Goal: Information Seeking & Learning: Learn about a topic

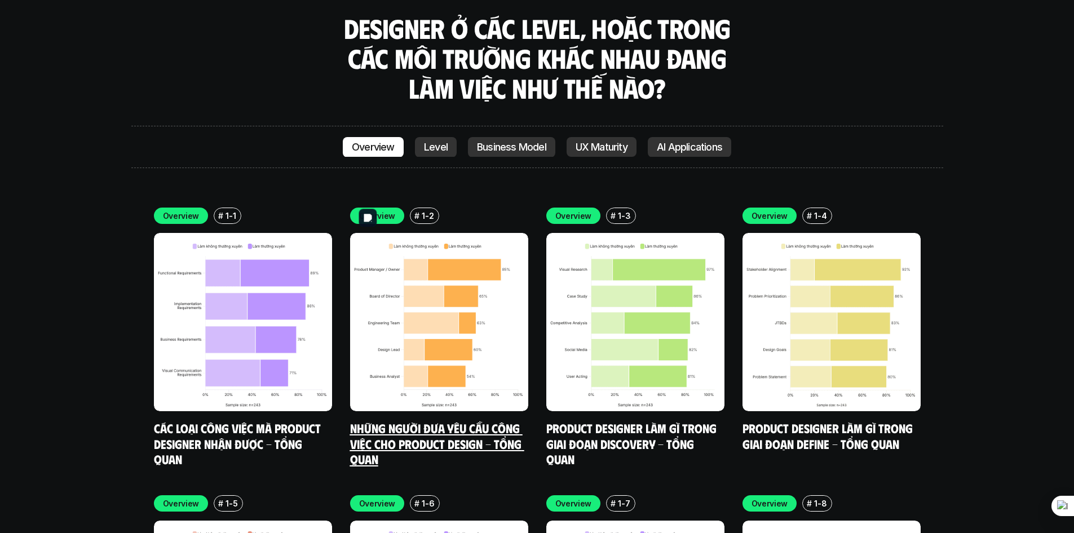
scroll to position [3930, 0]
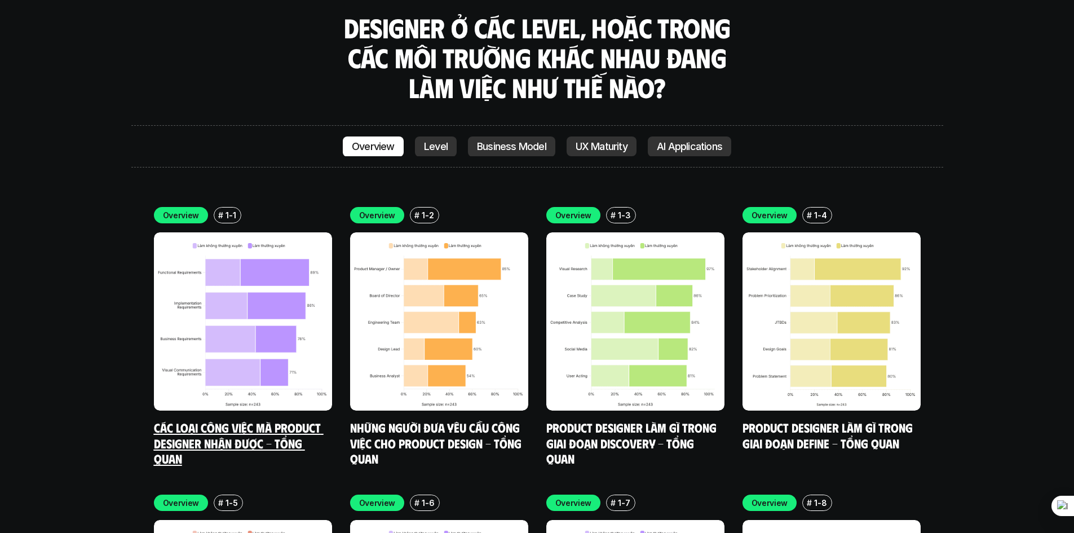
click at [256, 420] on link "Các loại công việc mà Product Designer nhận được - Tổng quan" at bounding box center [239, 443] width 170 height 46
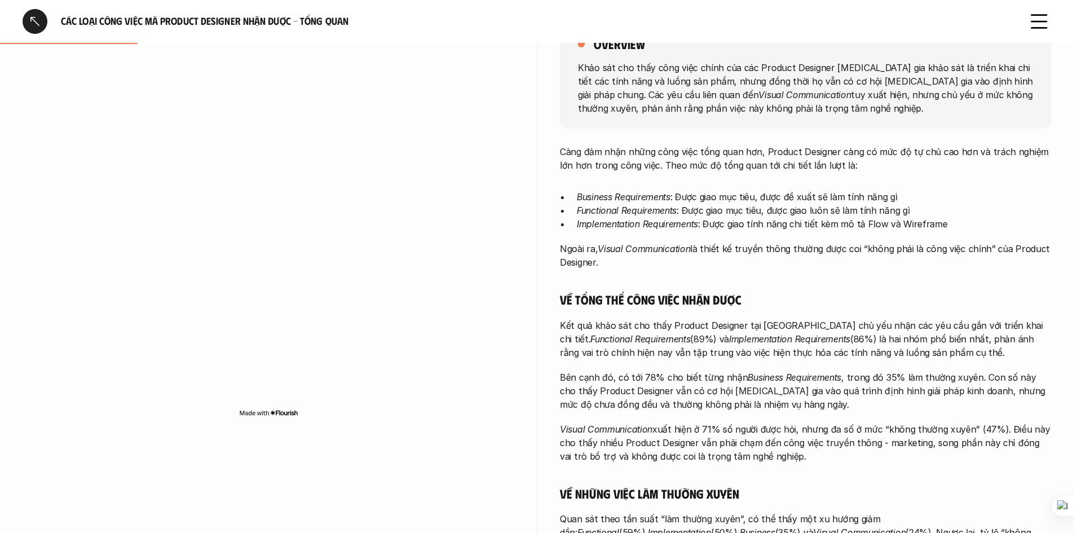
scroll to position [169, 0]
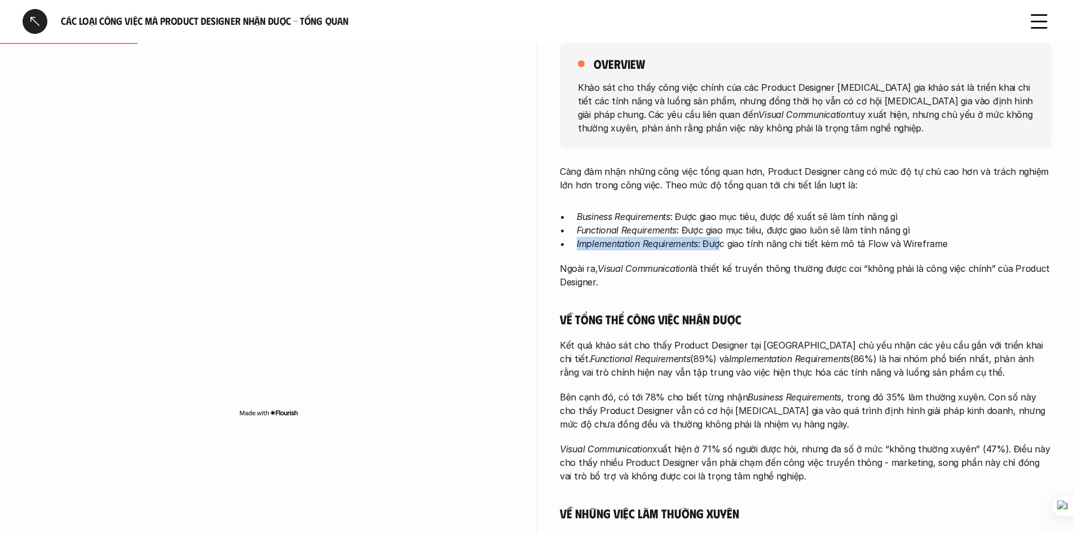
drag, startPoint x: 571, startPoint y: 245, endPoint x: 719, endPoint y: 248, distance: 147.8
click at [719, 248] on ul "Business Requirements : Được giao mục tiêu, được đề xuất sẽ làm tính năng gì Fu…" at bounding box center [806, 230] width 492 height 41
click at [822, 237] on p "Implementation Requirements : Được giao tính năng chi tiết kèm mô tả Flow và Wi…" at bounding box center [814, 244] width 475 height 14
drag, startPoint x: 704, startPoint y: 229, endPoint x: 904, endPoint y: 230, distance: 199.6
click at [904, 230] on p "Functional Requirements : Được giao mục tiêu, được giao luôn sẽ làm tính năng gì" at bounding box center [814, 230] width 475 height 14
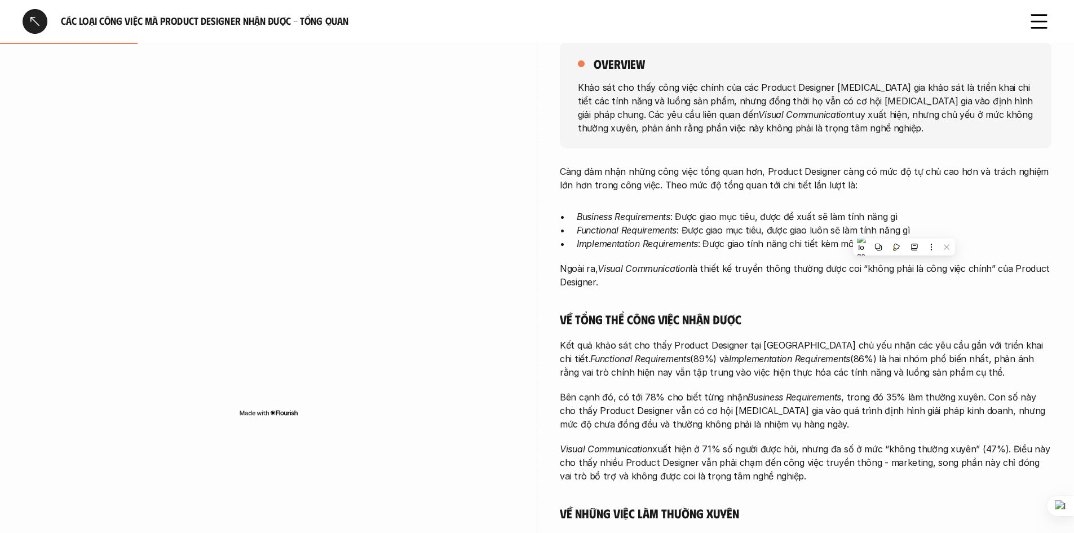
click at [914, 233] on p "Functional Requirements : Được giao mục tiêu, được giao luôn sẽ làm tính năng gì" at bounding box center [814, 230] width 475 height 14
drag, startPoint x: 915, startPoint y: 233, endPoint x: 762, endPoint y: 230, distance: 152.9
click at [762, 230] on p "Functional Requirements : Được giao mục tiêu, được giao luôn sẽ làm tính năng gì" at bounding box center [814, 230] width 475 height 14
click at [762, 231] on p "Functional Requirements : Được giao mục tiêu, được giao luôn sẽ làm tính năng gì" at bounding box center [814, 230] width 475 height 14
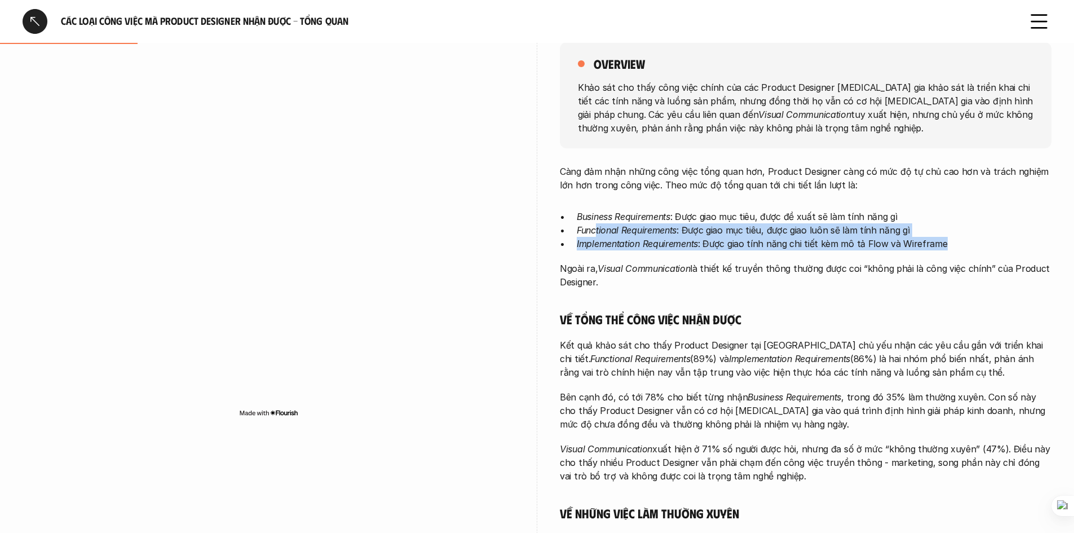
drag, startPoint x: 597, startPoint y: 228, endPoint x: 942, endPoint y: 242, distance: 344.8
click at [942, 242] on ul "Business Requirements : Được giao mục tiêu, được đề xuất sẽ làm tính năng gì Fu…" at bounding box center [806, 230] width 492 height 41
click at [942, 242] on p "Implementation Requirements : Được giao tính năng chi tiết kèm mô tả Flow và Wi…" at bounding box center [814, 244] width 475 height 14
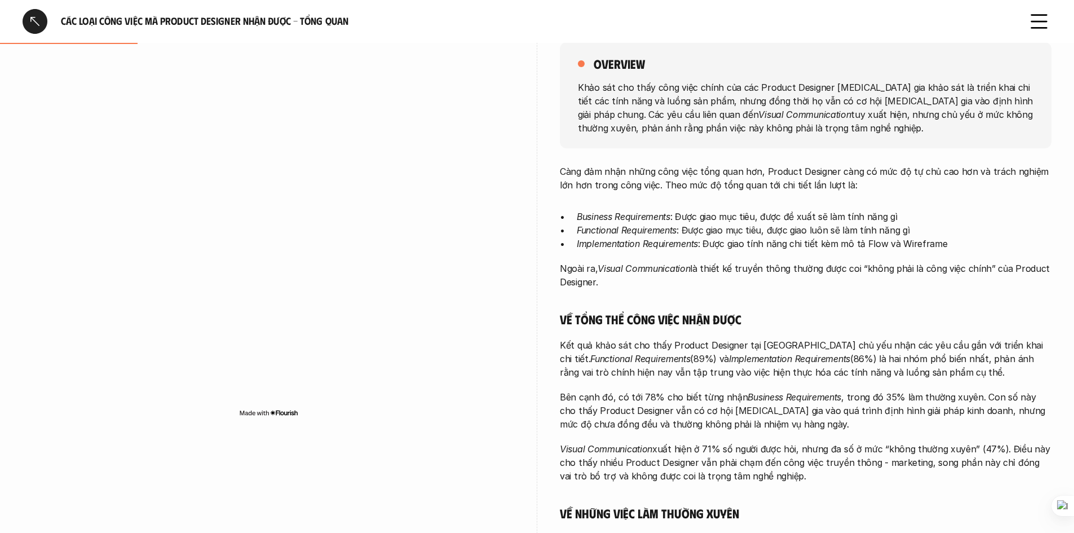
click at [942, 511] on h5 "Về những việc làm thường xuyên" at bounding box center [806, 513] width 492 height 16
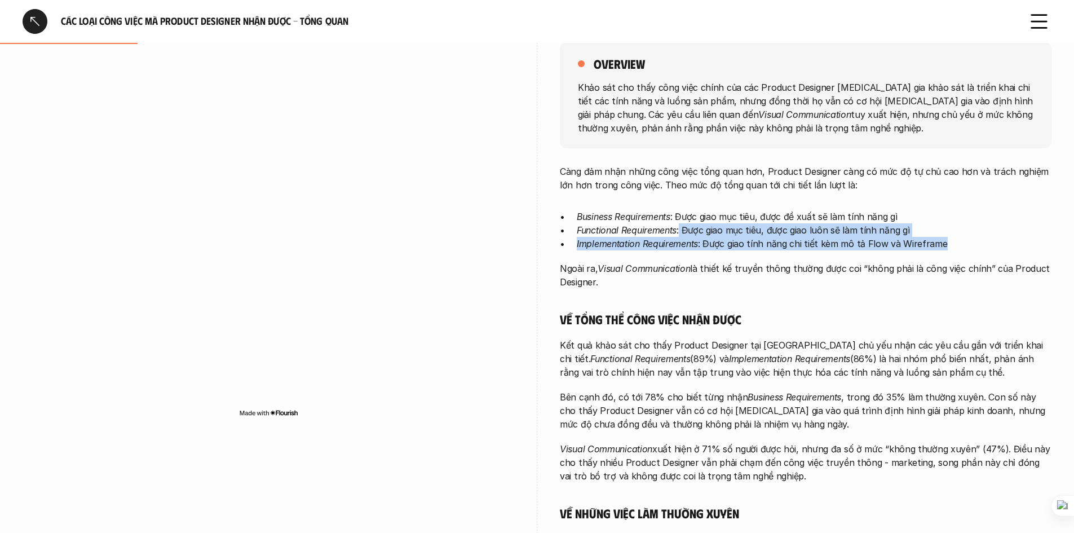
drag, startPoint x: 681, startPoint y: 231, endPoint x: 946, endPoint y: 238, distance: 265.2
click at [946, 238] on ul "Business Requirements : Được giao mục tiêu, được đề xuất sẽ làm tính năng gì Fu…" at bounding box center [806, 230] width 492 height 41
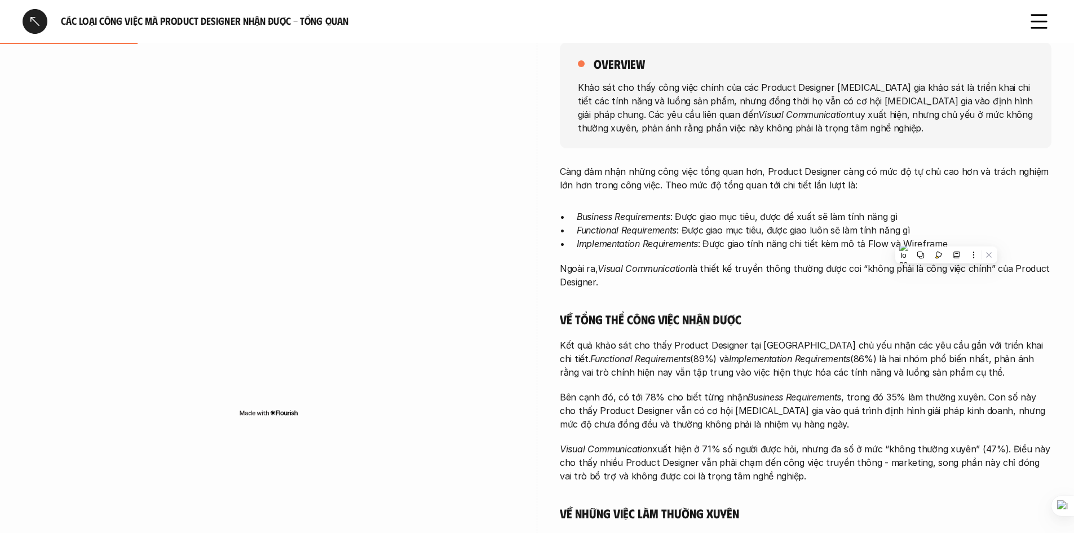
click at [656, 178] on p "Càng đảm nhận những công việc tổng quan hơn, Product Designer càng có mức độ tự…" at bounding box center [806, 178] width 492 height 27
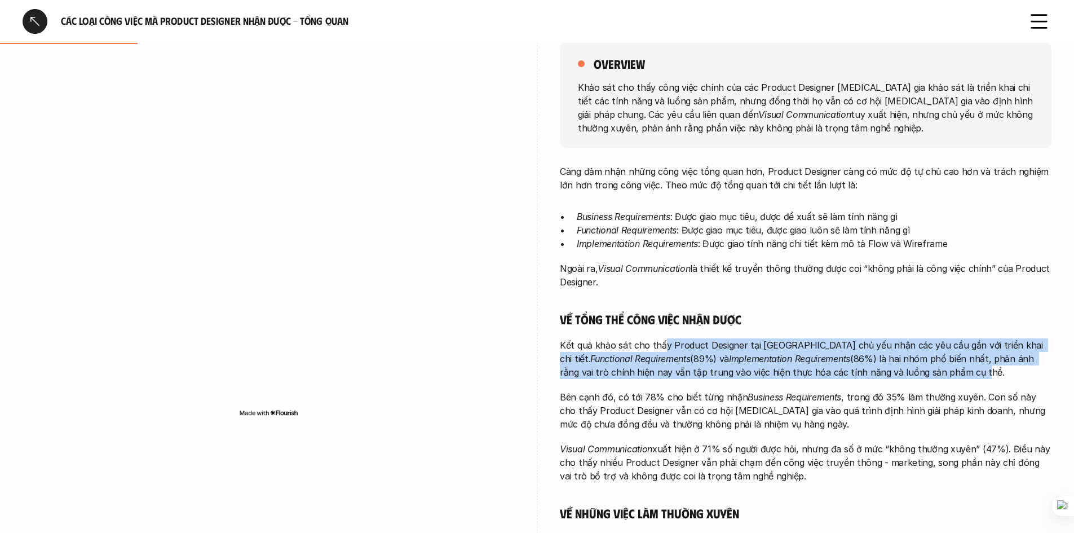
drag, startPoint x: 660, startPoint y: 349, endPoint x: 937, endPoint y: 380, distance: 278.0
click at [937, 380] on div "Càng đảm nhận những công việc tổng quan hơn, Product Designer càng có mức độ tự…" at bounding box center [806, 401] width 492 height 473
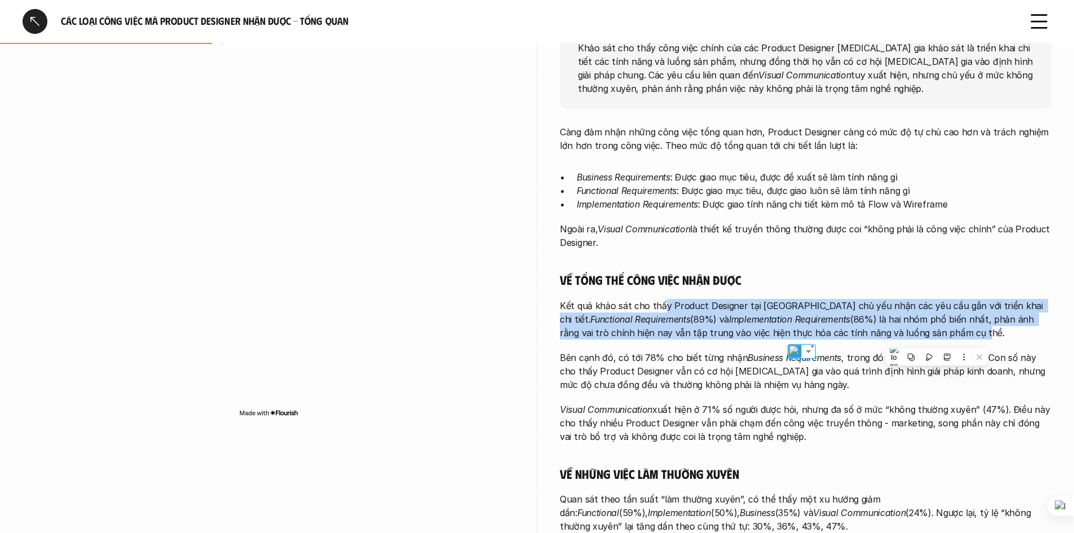
scroll to position [226, 0]
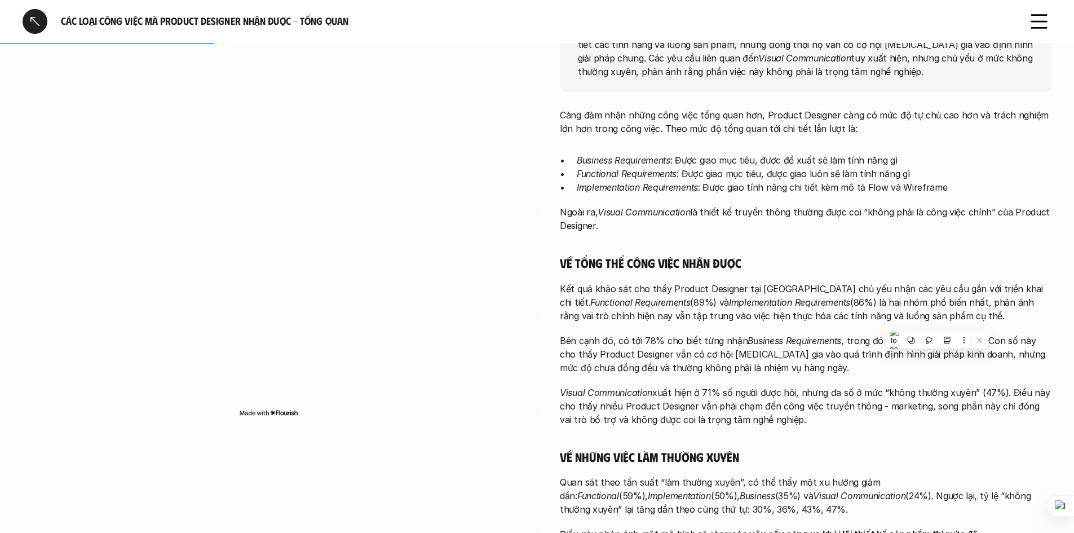
click at [677, 352] on p "Bên cạnh đó, có tới 78% cho biết từng nhận Business Requirements , trong đó 35%…" at bounding box center [806, 354] width 492 height 41
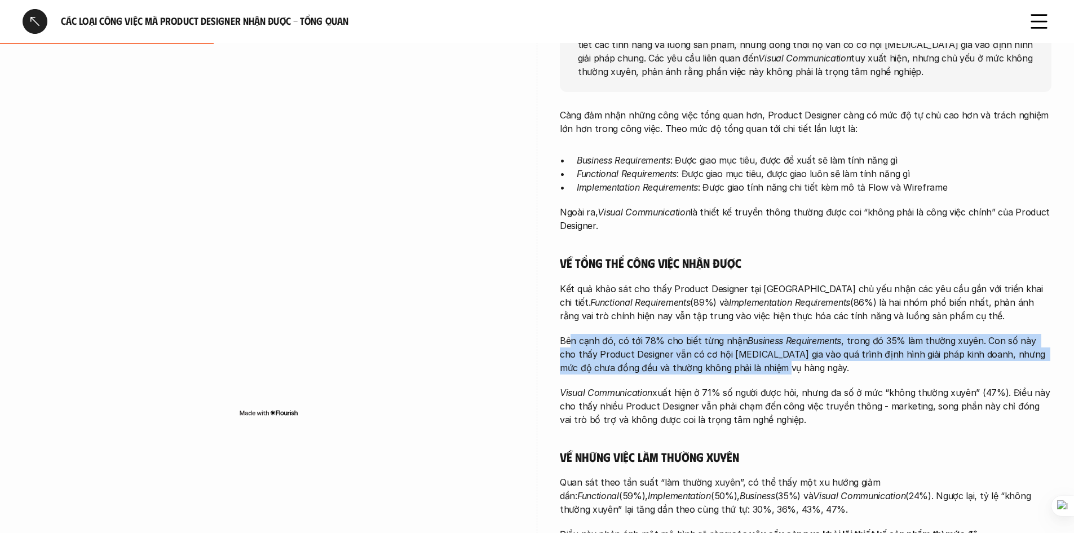
drag, startPoint x: 572, startPoint y: 335, endPoint x: 754, endPoint y: 367, distance: 184.4
click at [754, 367] on p "Bên cạnh đó, có tới 78% cho biết từng nhận Business Requirements , trong đó 35%…" at bounding box center [806, 354] width 492 height 41
drag, startPoint x: 771, startPoint y: 367, endPoint x: 641, endPoint y: 343, distance: 131.9
click at [641, 343] on p "Bên cạnh đó, có tới 78% cho biết từng nhận Business Requirements , trong đó 35%…" at bounding box center [806, 354] width 492 height 41
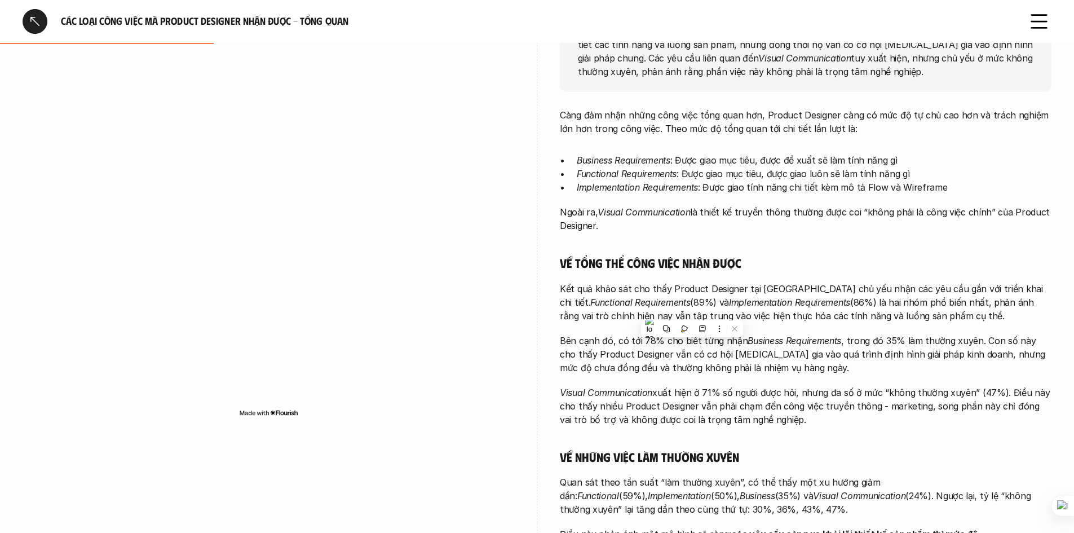
click at [641, 384] on div "Càng đảm nhận những công việc tổng quan hơn, Product Designer càng có mức độ tự…" at bounding box center [806, 344] width 492 height 473
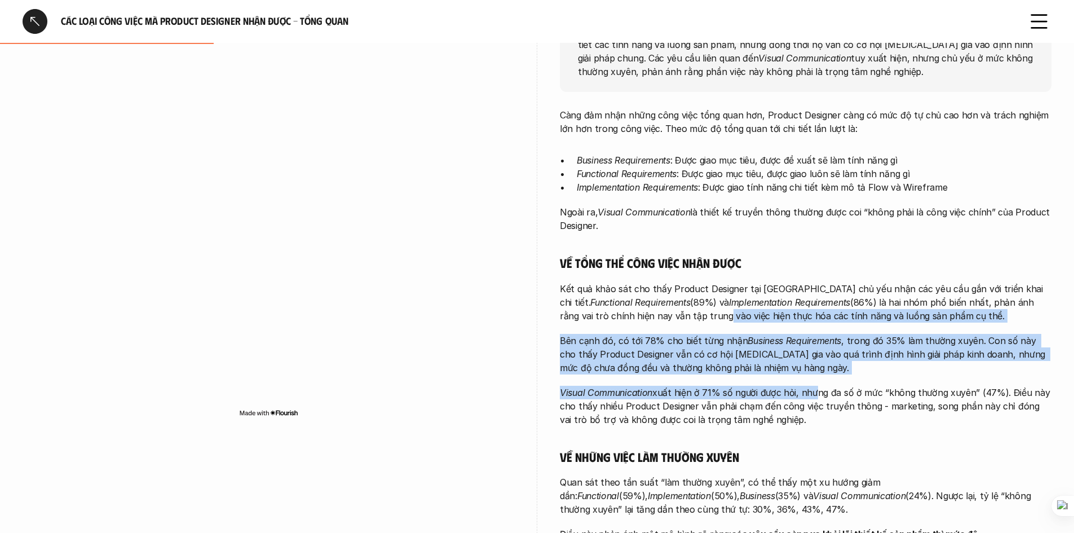
drag, startPoint x: 693, startPoint y: 350, endPoint x: 810, endPoint y: 381, distance: 122.0
click at [810, 381] on div "Càng đảm nhận những công việc tổng quan hơn, Product Designer càng có mức độ tự…" at bounding box center [806, 344] width 492 height 473
click at [808, 362] on p "Bên cạnh đó, có tới 78% cho biết từng nhận Business Requirements , trong đó 35%…" at bounding box center [806, 354] width 492 height 41
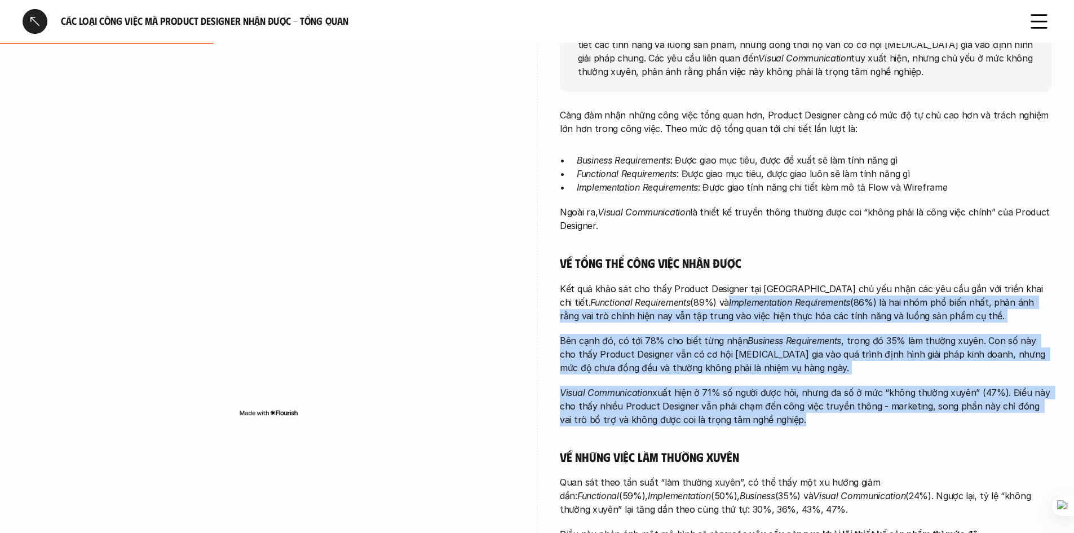
drag, startPoint x: 696, startPoint y: 298, endPoint x: 781, endPoint y: 426, distance: 153.7
click at [781, 426] on div "Càng đảm nhận những công việc tổng quan hơn, Product Designer càng có mức độ tự…" at bounding box center [806, 344] width 492 height 473
click at [817, 319] on p "Kết quả khảo sát cho thấy Product Designer tại [GEOGRAPHIC_DATA] chủ yếu nhận c…" at bounding box center [806, 302] width 492 height 41
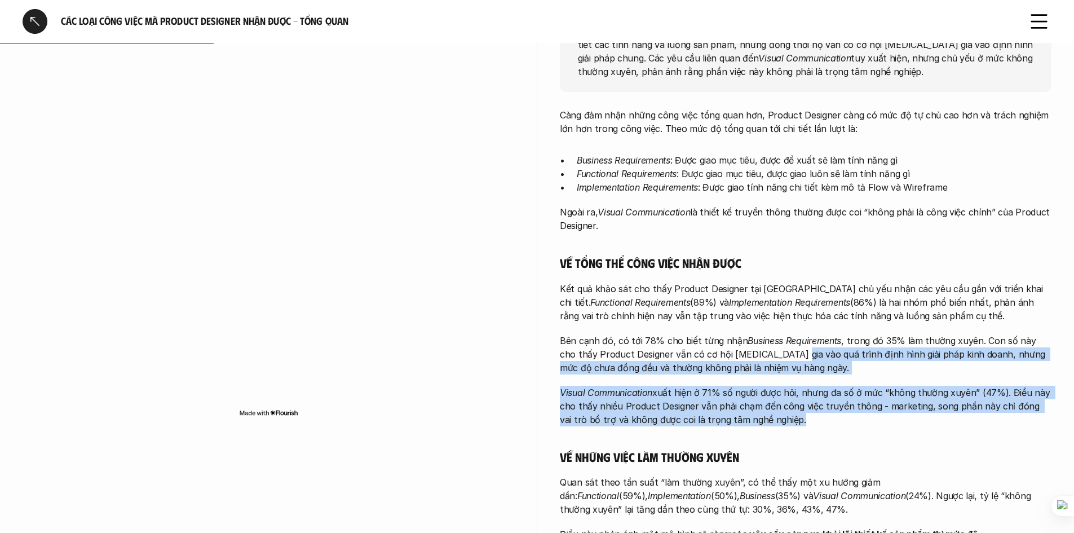
drag, startPoint x: 774, startPoint y: 349, endPoint x: 782, endPoint y: 414, distance: 66.4
click at [782, 414] on div "Càng đảm nhận những công việc tổng quan hơn, Product Designer càng có mức độ tự…" at bounding box center [806, 344] width 492 height 473
click at [782, 369] on p "Bên cạnh đó, có tới 78% cho biết từng nhận Business Requirements , trong đó 35%…" at bounding box center [806, 354] width 492 height 41
